Goal: Task Accomplishment & Management: Complete application form

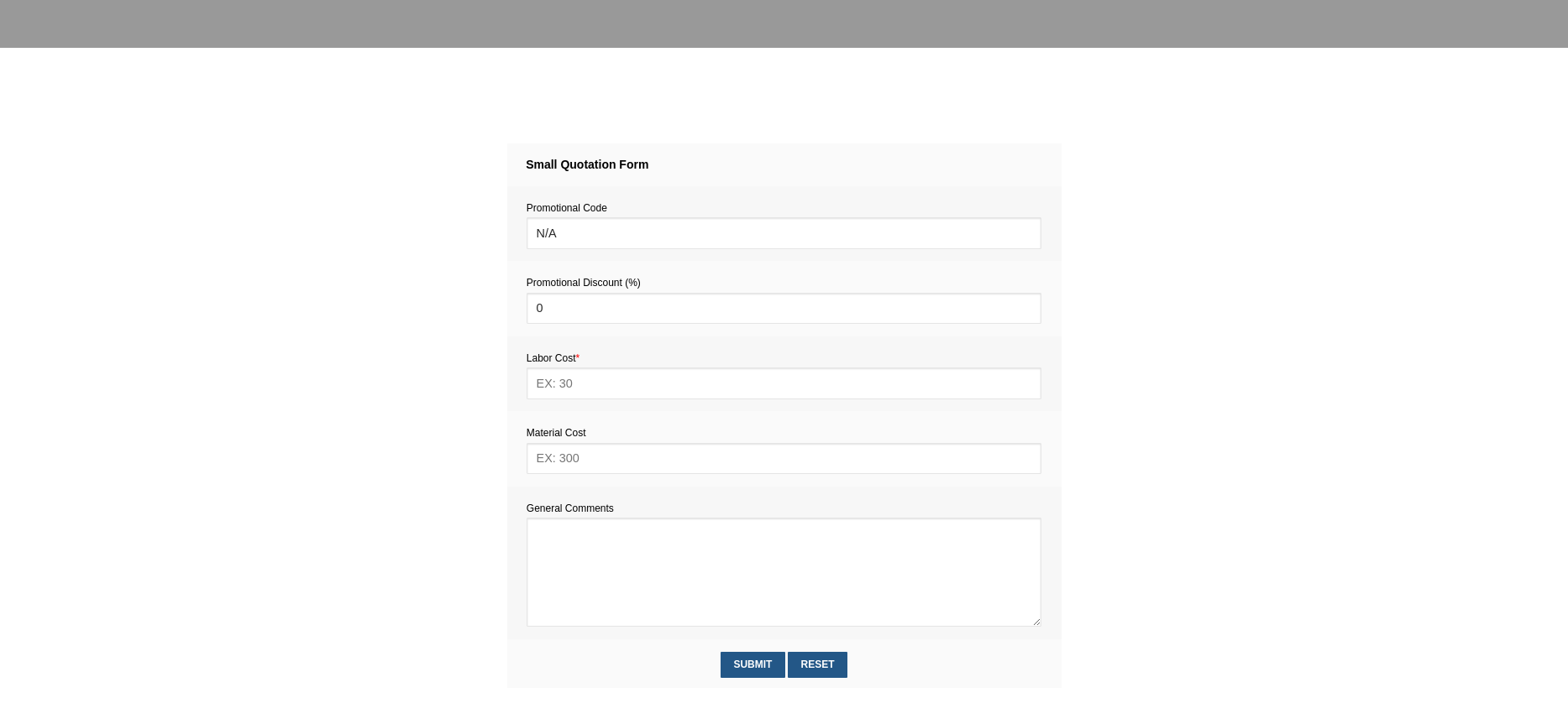
scroll to position [617, 0]
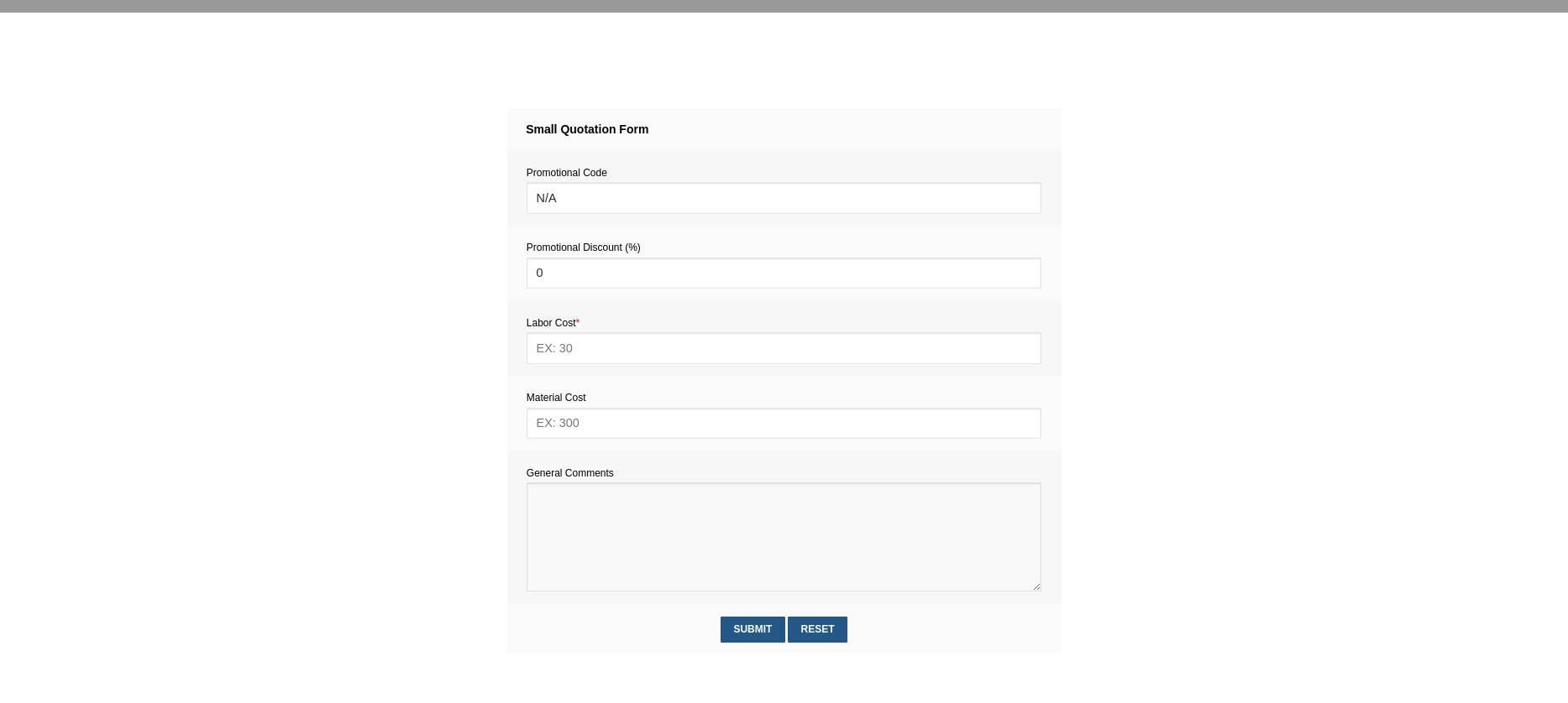
click at [582, 500] on textarea at bounding box center [784, 536] width 515 height 109
paste textarea "Assemble two items from Ikea. One is a bookcase. The other is a low cupboard."
click at [537, 501] on textarea at bounding box center [784, 536] width 515 height 109
click at [537, 492] on textarea at bounding box center [784, 536] width 515 height 109
paste textarea "Estimate provision for a professional assembly handyman (service call out and l…"
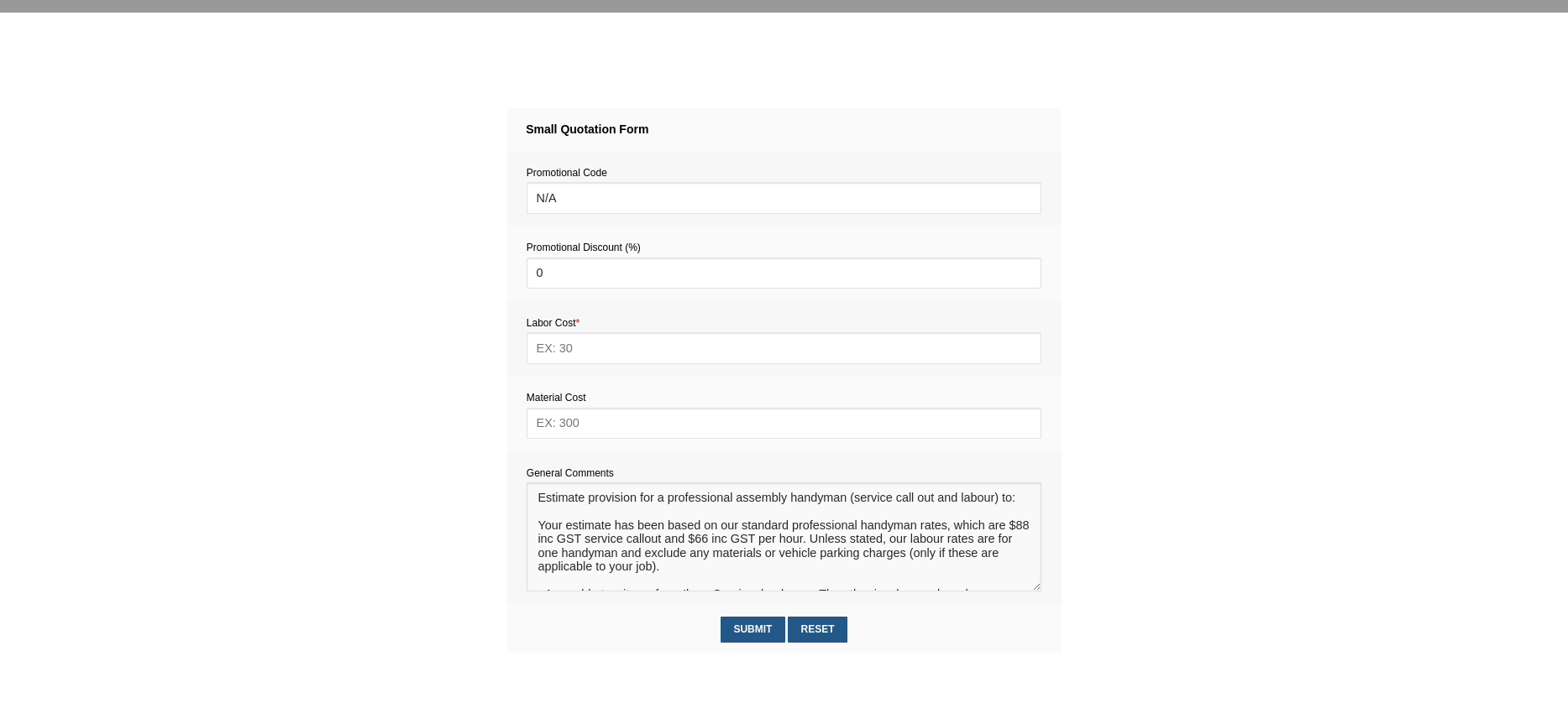
drag, startPoint x: 687, startPoint y: 569, endPoint x: 528, endPoint y: 525, distance: 165.0
click at [528, 525] on textarea at bounding box center [784, 536] width 515 height 109
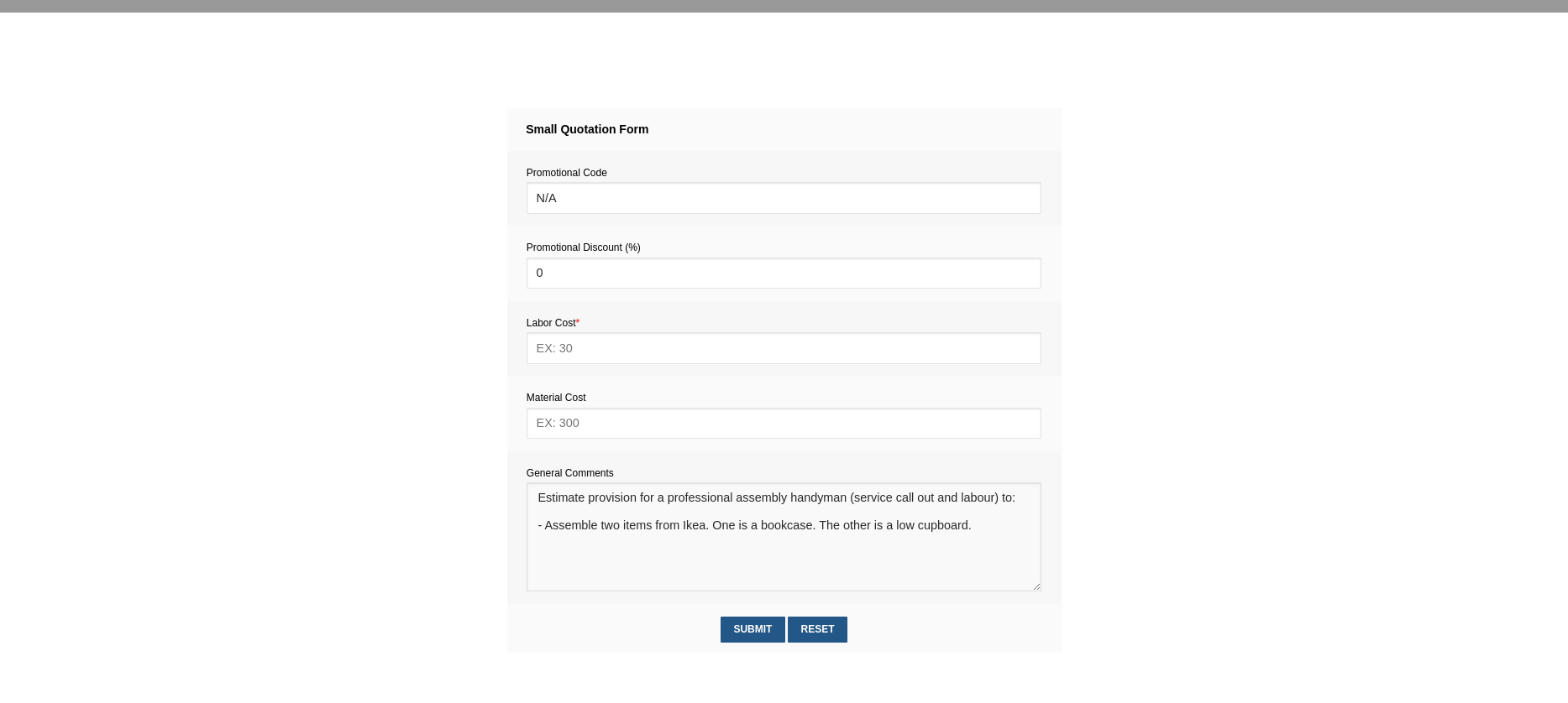
click at [550, 565] on textarea at bounding box center [784, 536] width 515 height 109
click at [539, 564] on textarea at bounding box center [784, 536] width 515 height 109
paste textarea "Your estimate has been based on our standard professional handyman rates, which…"
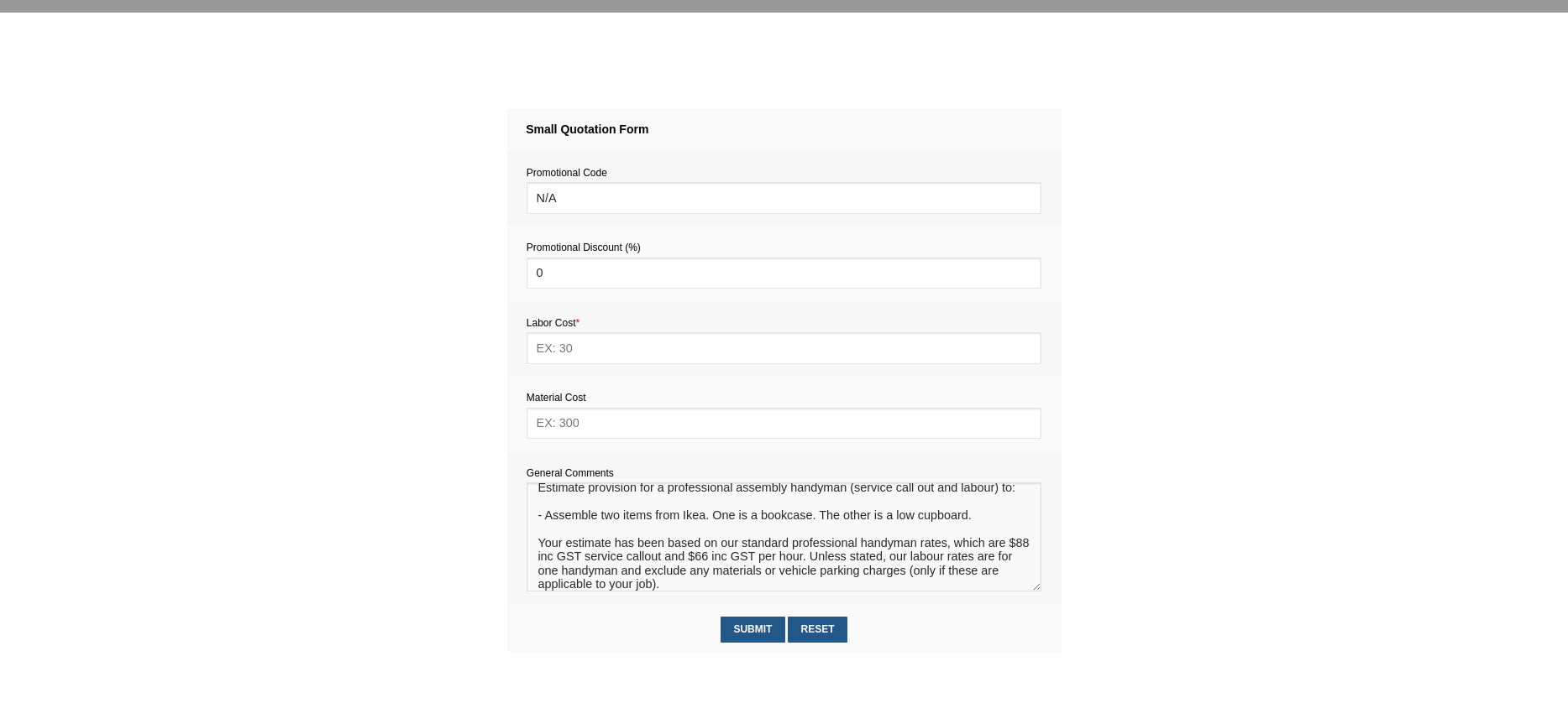
scroll to position [0, 0]
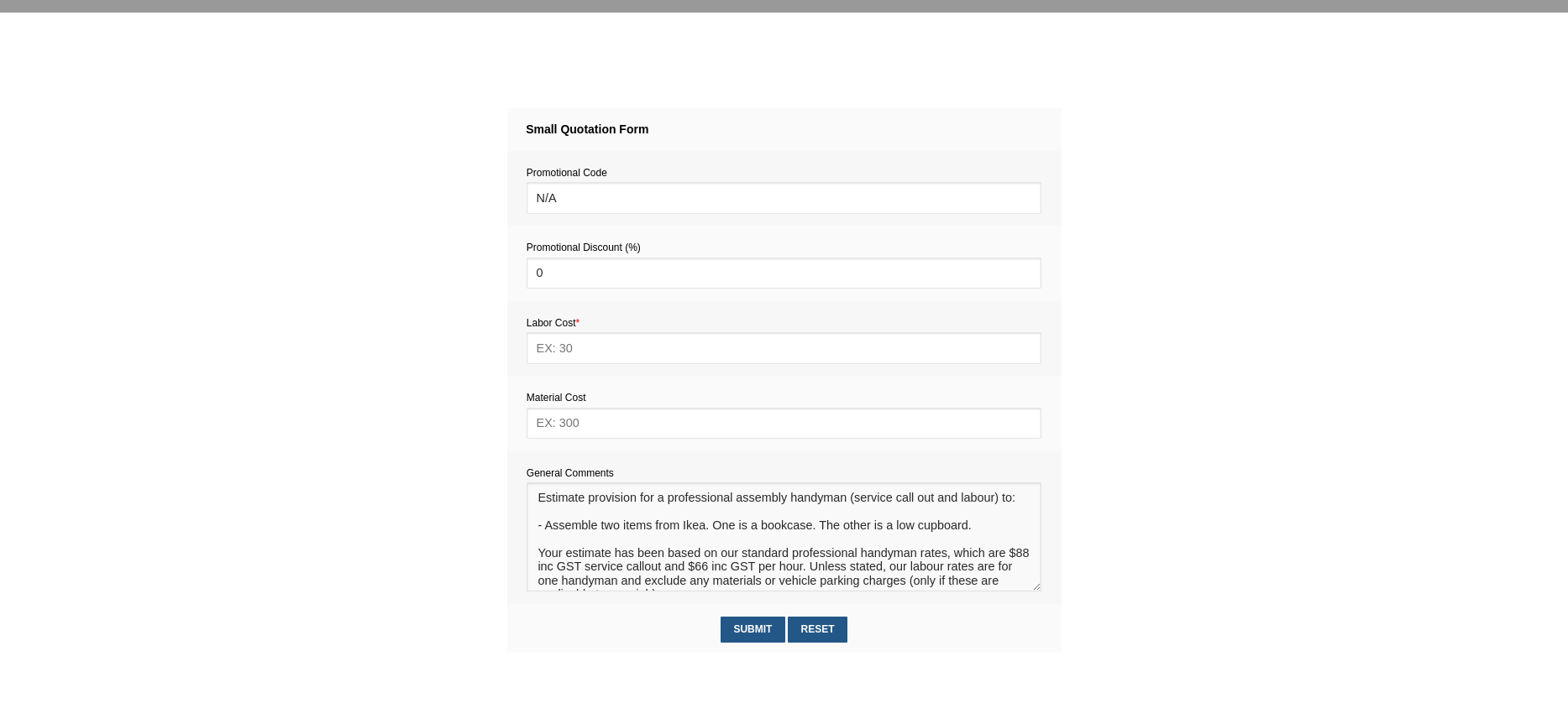
type textarea "Estimate provision for a professional assembly handyman (service call out and l…"
click at [566, 424] on input "text" at bounding box center [784, 423] width 515 height 31
type input "0"
click at [579, 344] on input "text" at bounding box center [784, 348] width 515 height 31
type input "286"
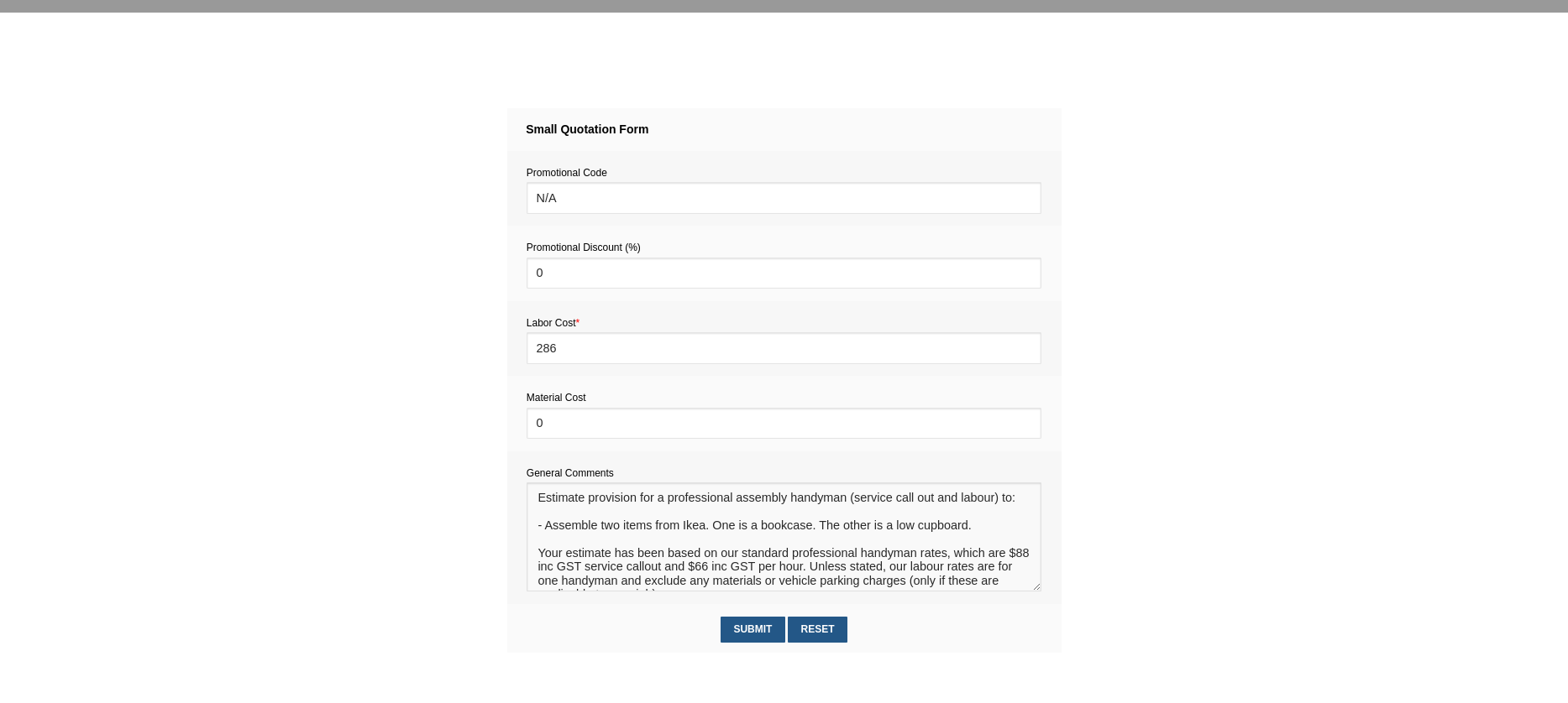
click at [566, 539] on textarea at bounding box center [784, 536] width 515 height 109
click at [615, 547] on textarea at bounding box center [784, 536] width 515 height 109
type textarea "Estimate provision for a professional assembly handyman (service call out and l…"
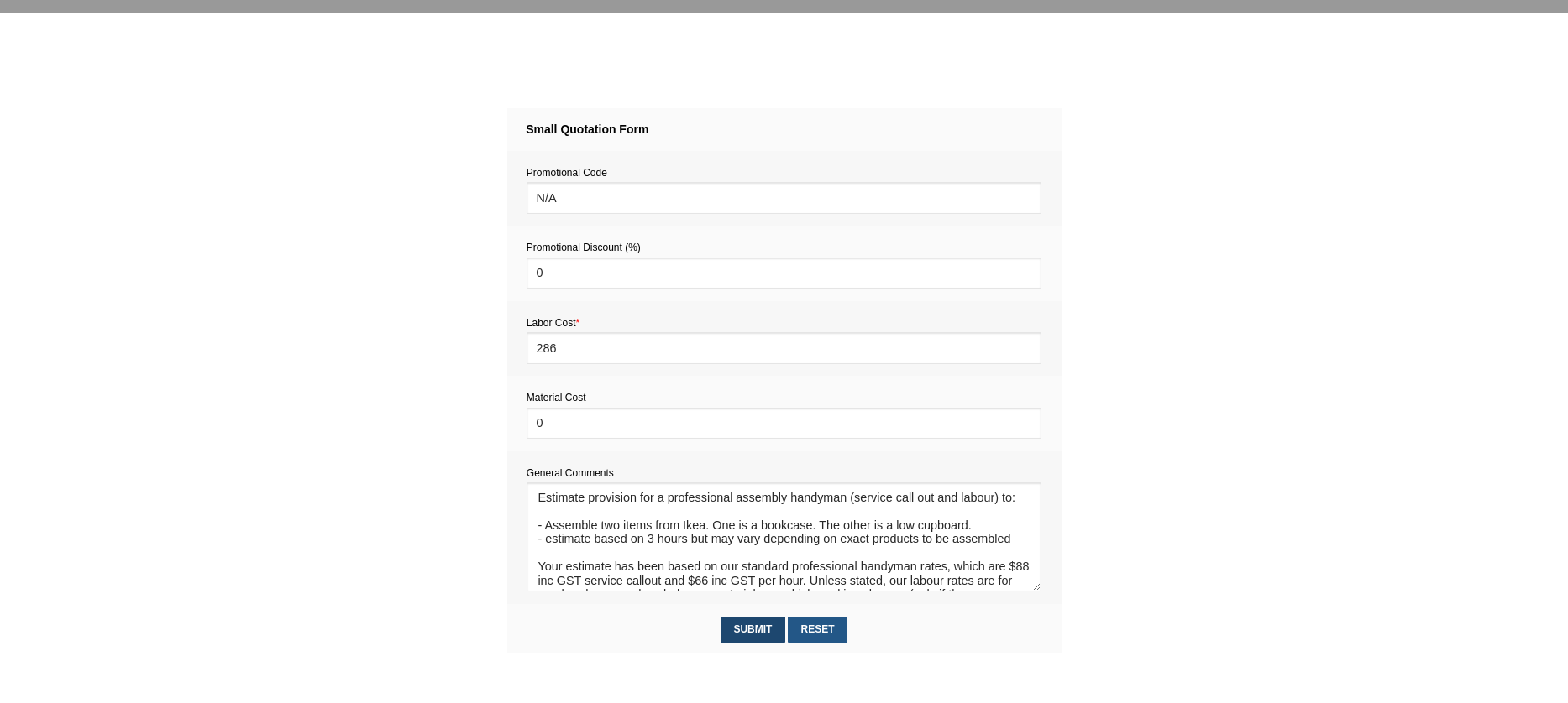
click at [751, 629] on input "Submit" at bounding box center [753, 629] width 64 height 26
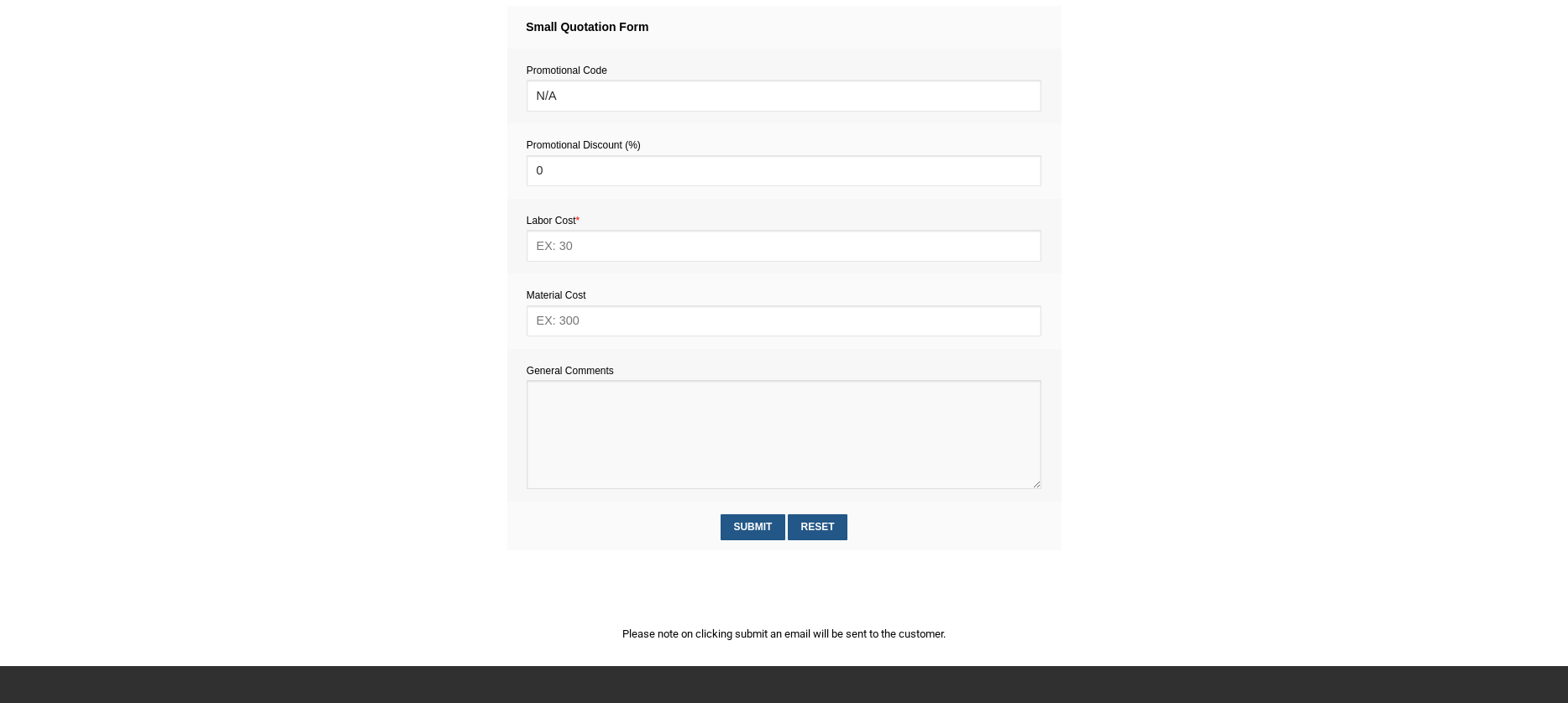
click at [572, 420] on textarea at bounding box center [784, 434] width 515 height 109
paste textarea "Estimate provision for a professional handyman (service call out and labour) to…"
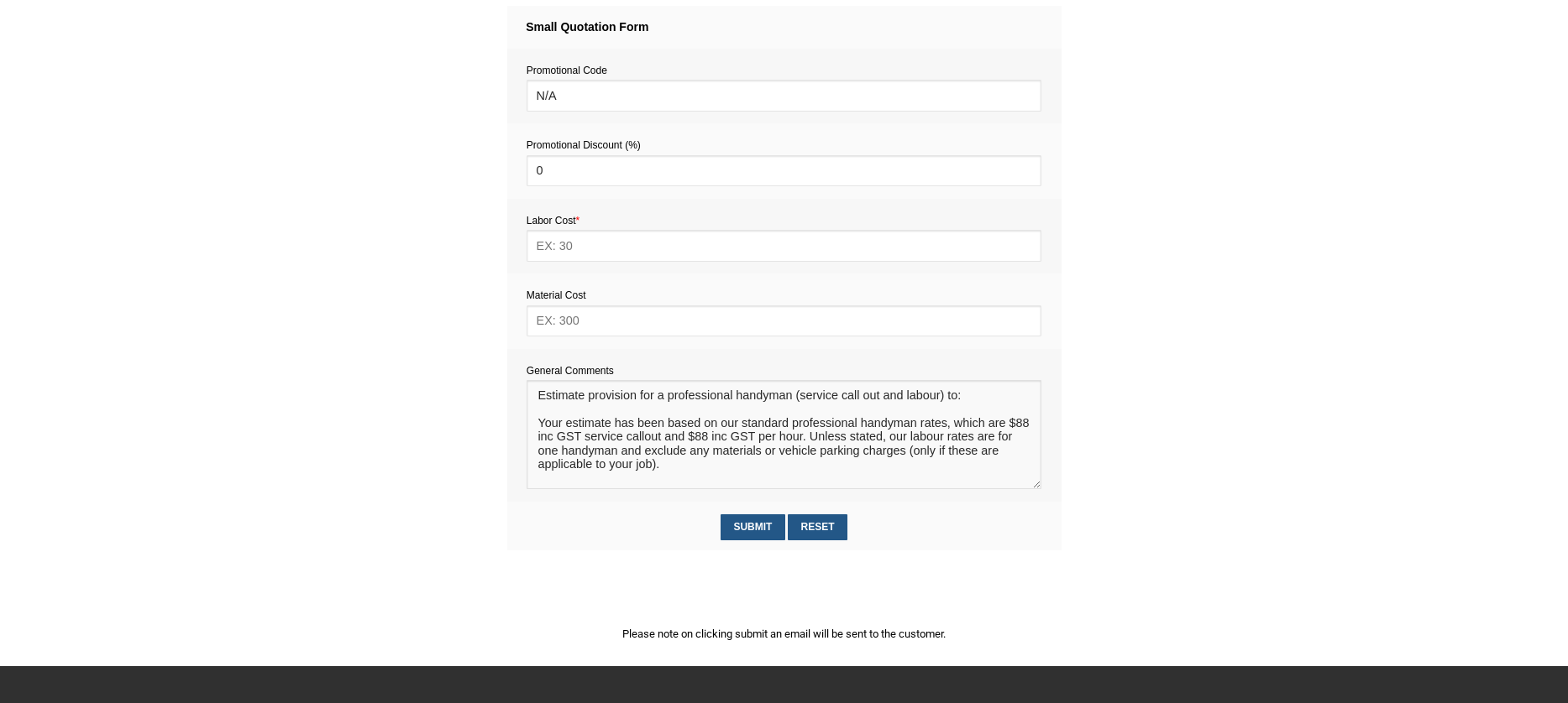
scroll to position [10, 0]
click at [559, 412] on textarea at bounding box center [784, 434] width 515 height 109
click at [556, 407] on textarea at bounding box center [784, 434] width 515 height 109
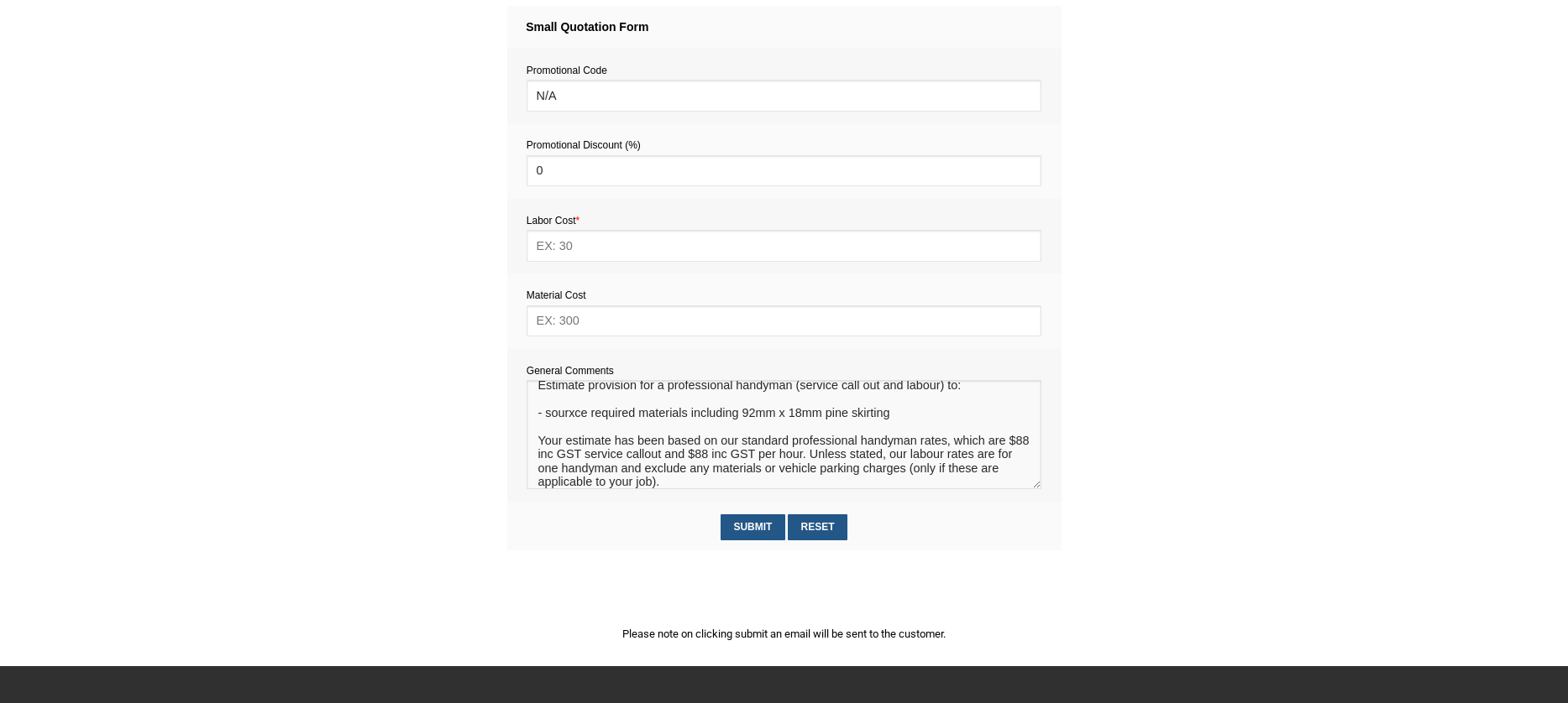
click at [575, 420] on textarea at bounding box center [784, 434] width 515 height 109
click at [545, 425] on textarea at bounding box center [784, 434] width 515 height 109
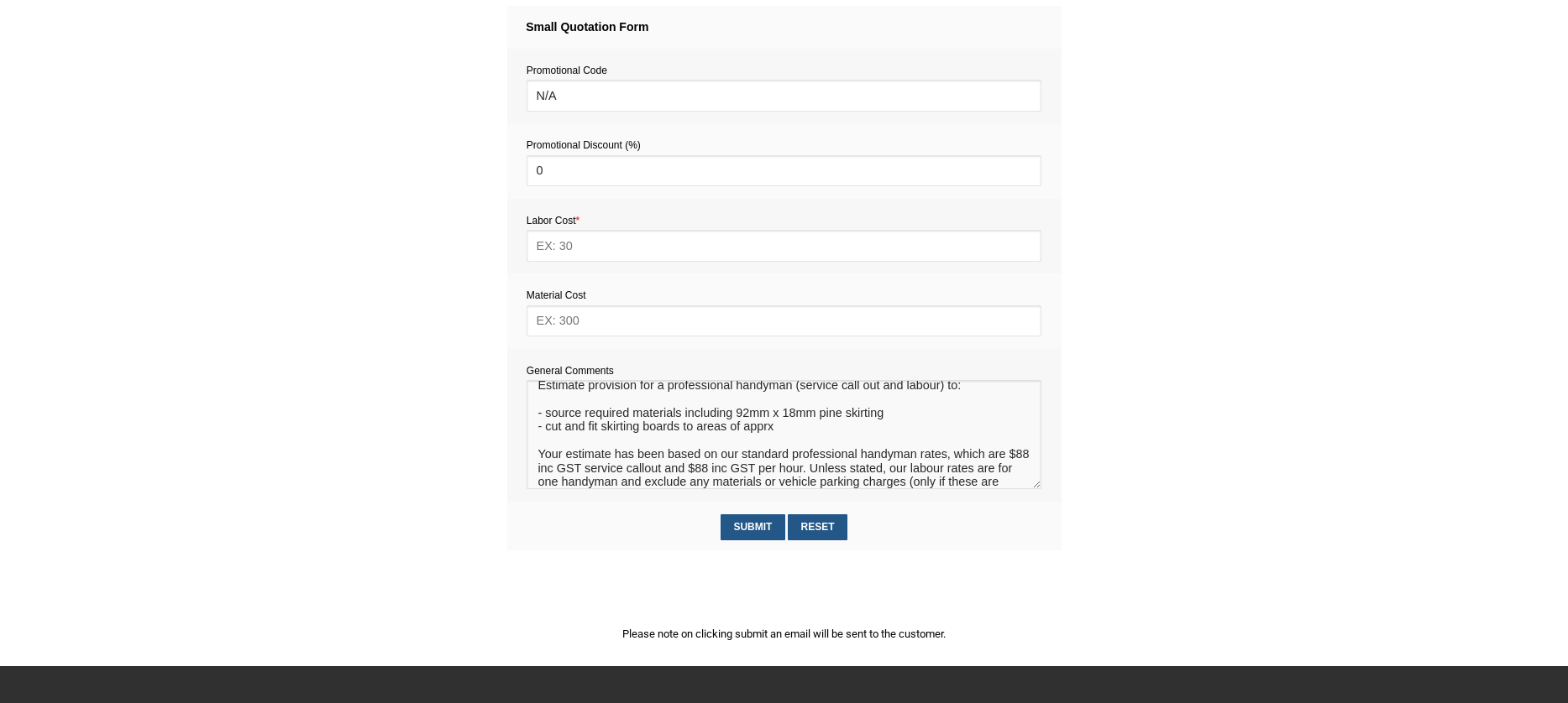
click at [767, 432] on textarea at bounding box center [784, 434] width 515 height 109
click at [797, 430] on textarea at bounding box center [784, 434] width 515 height 109
click at [548, 444] on textarea at bounding box center [784, 434] width 515 height 109
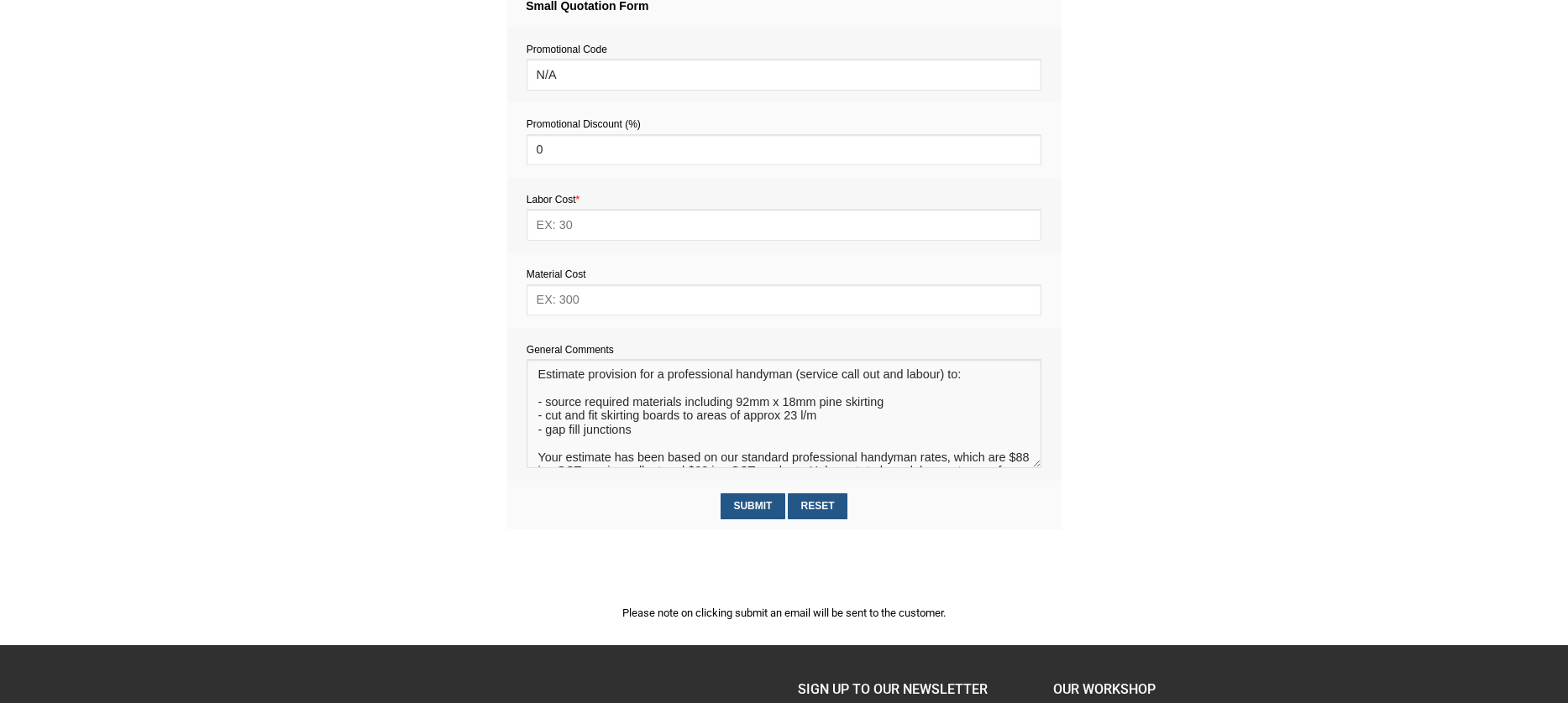
scroll to position [801, 0]
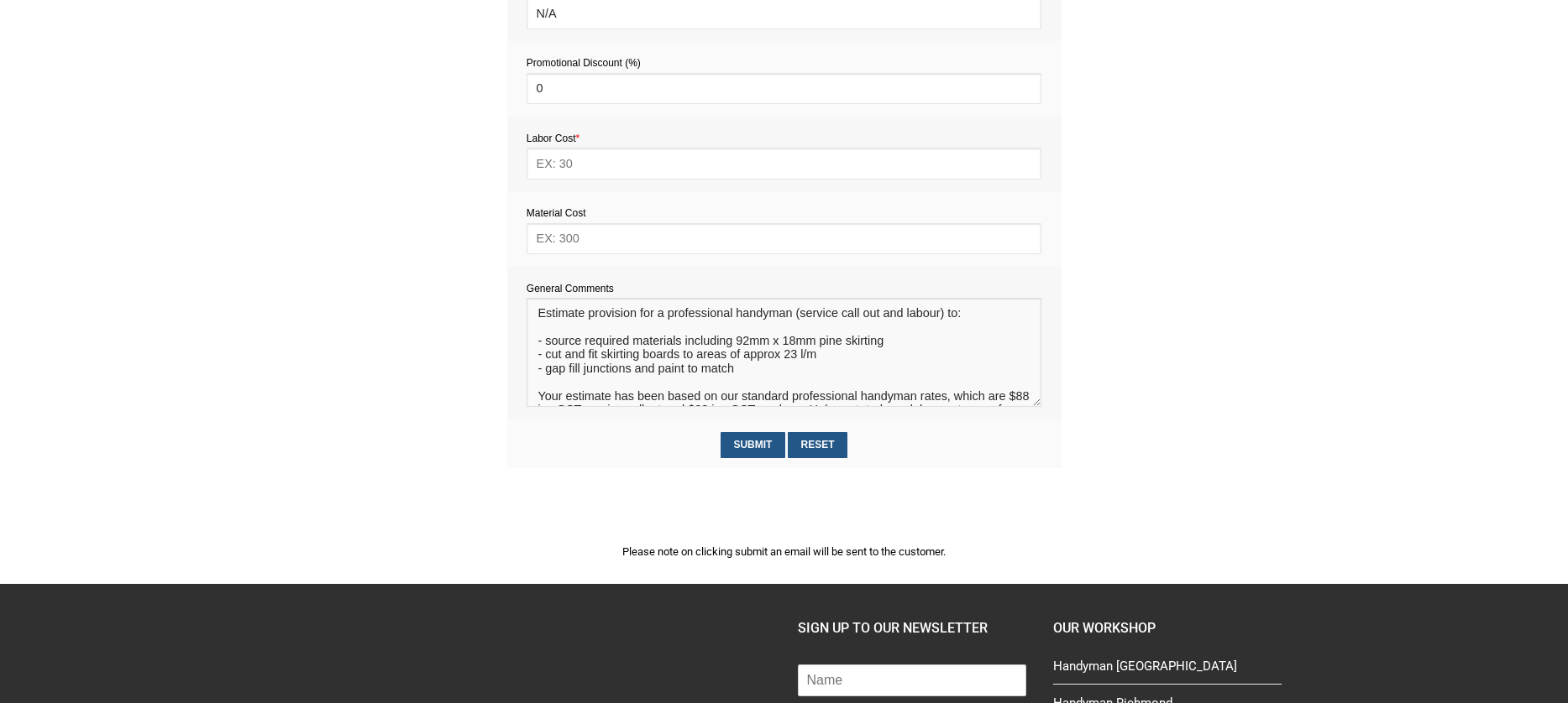
type textarea "Estimate provision for a professional handyman (service call out and labour) to…"
click at [588, 239] on input "text" at bounding box center [784, 239] width 515 height 31
click at [563, 164] on input "text" at bounding box center [784, 164] width 515 height 31
drag, startPoint x: 560, startPoint y: 244, endPoint x: 517, endPoint y: 244, distance: 43.0
click at [517, 244] on td "Material Cost 250" at bounding box center [784, 229] width 554 height 75
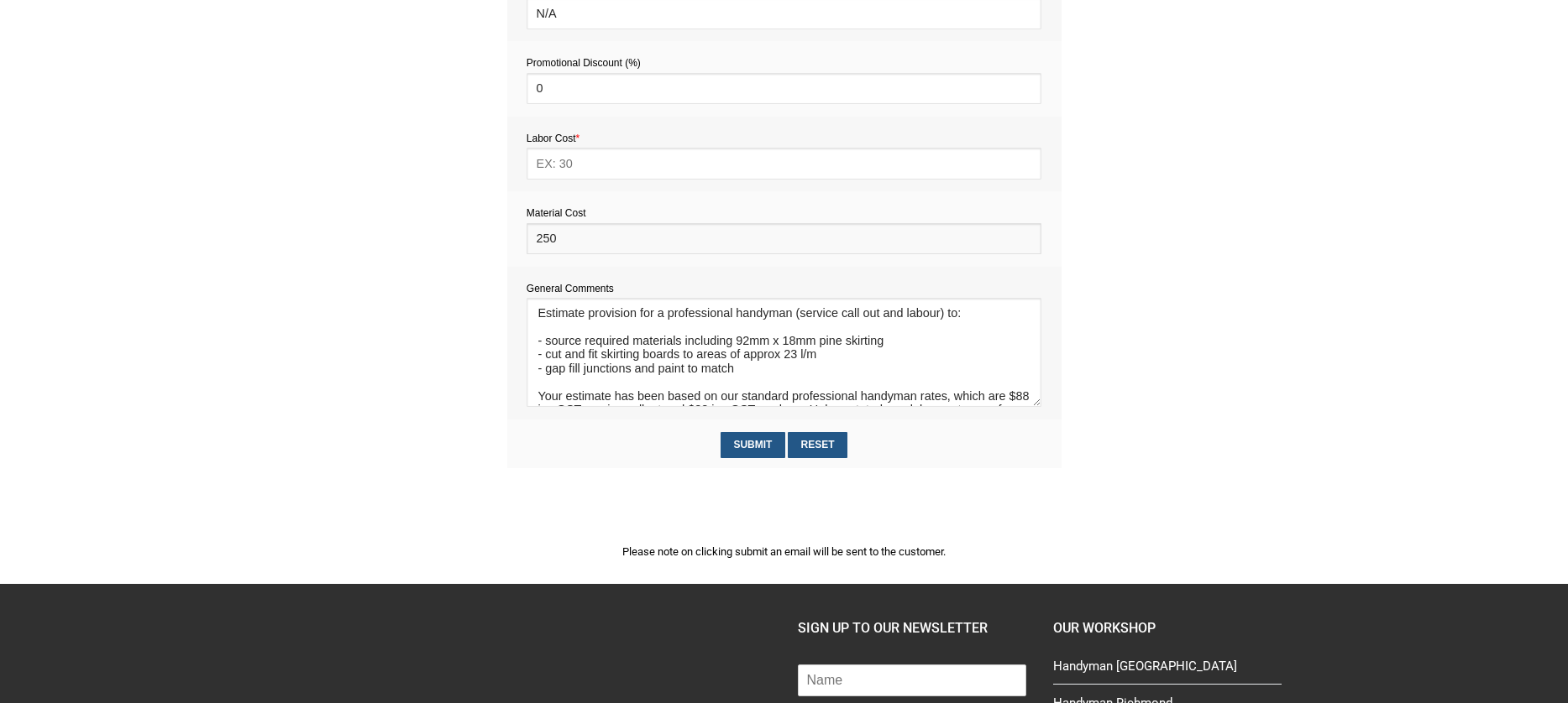
click at [550, 244] on input "250" at bounding box center [784, 239] width 515 height 31
type input "260"
click at [738, 361] on textarea at bounding box center [784, 352] width 515 height 109
click at [745, 377] on textarea at bounding box center [784, 352] width 515 height 109
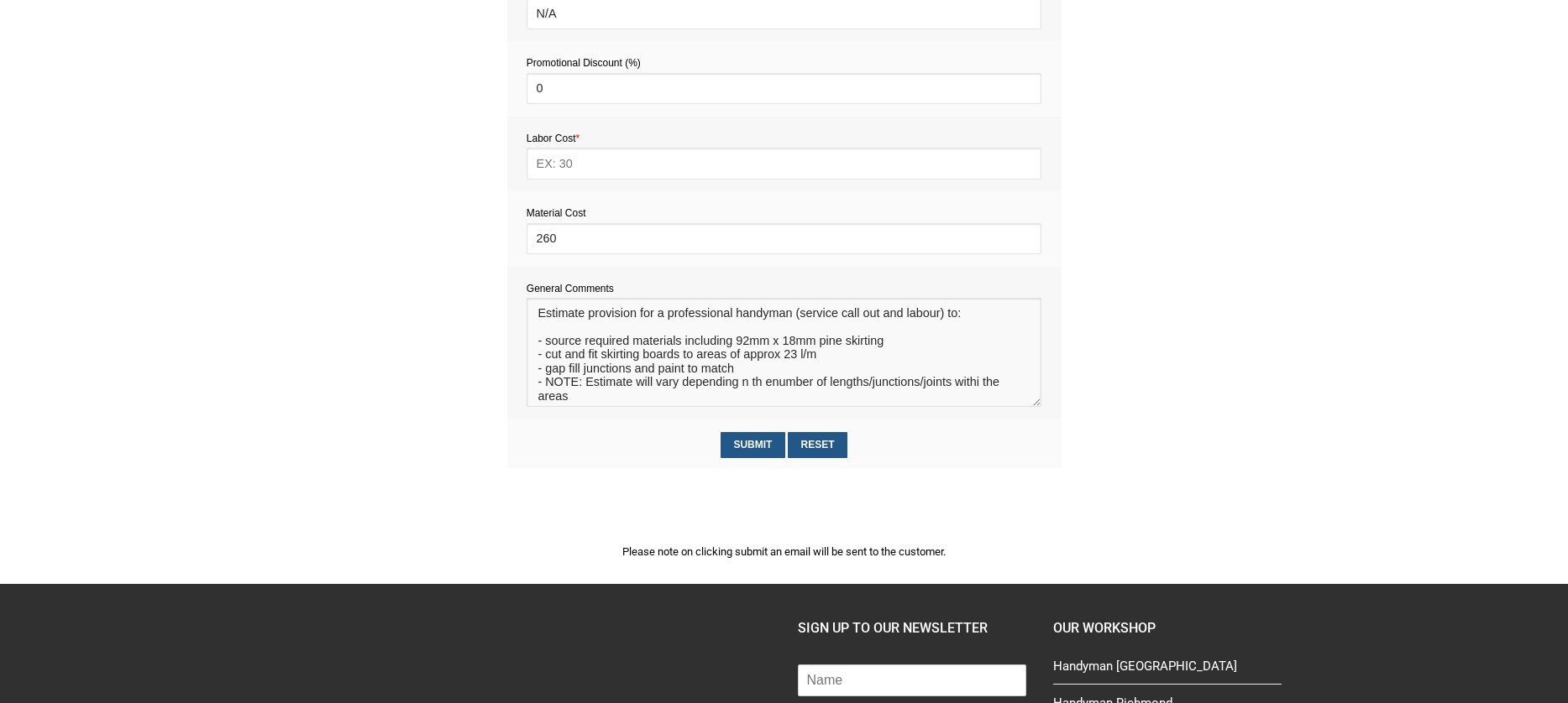
click at [752, 386] on textarea at bounding box center [784, 352] width 515 height 109
click at [757, 386] on textarea at bounding box center [784, 352] width 515 height 109
click at [763, 389] on textarea at bounding box center [784, 352] width 515 height 109
click at [966, 388] on textarea at bounding box center [784, 352] width 515 height 109
click at [981, 390] on textarea at bounding box center [784, 352] width 515 height 109
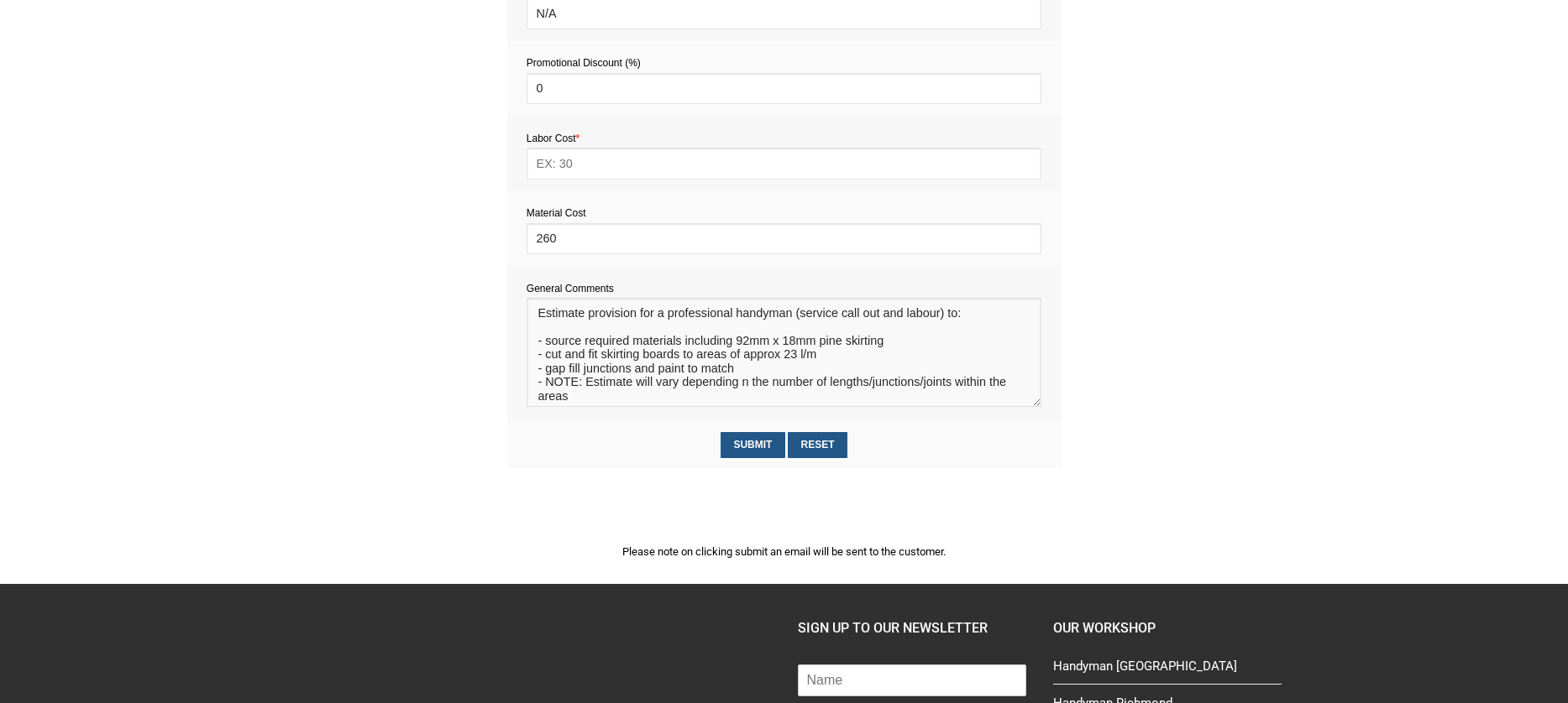
type textarea "Estimate provision for a professional handyman (service call out and labour) to…"
click at [583, 169] on input "text" at bounding box center [784, 164] width 515 height 31
click at [563, 164] on input "text" at bounding box center [784, 164] width 515 height 31
type input "1408"
click at [751, 444] on input "Submit" at bounding box center [753, 445] width 64 height 26
